Goal: Transaction & Acquisition: Purchase product/service

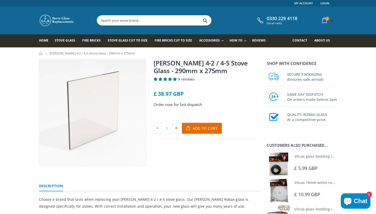
click at [116, 22] on input "text" at bounding box center [182, 21] width 171 height 10
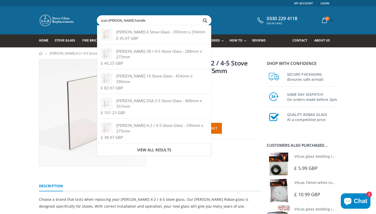
type input "scan anderson handle"
click at [199, 16] on button "Search" at bounding box center [204, 21] width 11 height 10
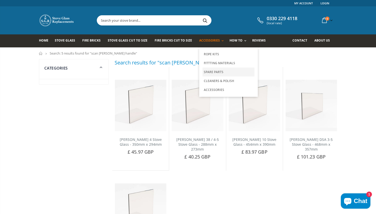
click at [208, 70] on link "Spare Parts" at bounding box center [228, 71] width 52 height 9
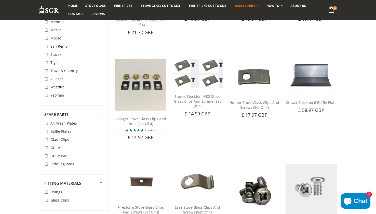
scroll to position [228, 0]
